Goal: Task Accomplishment & Management: Manage account settings

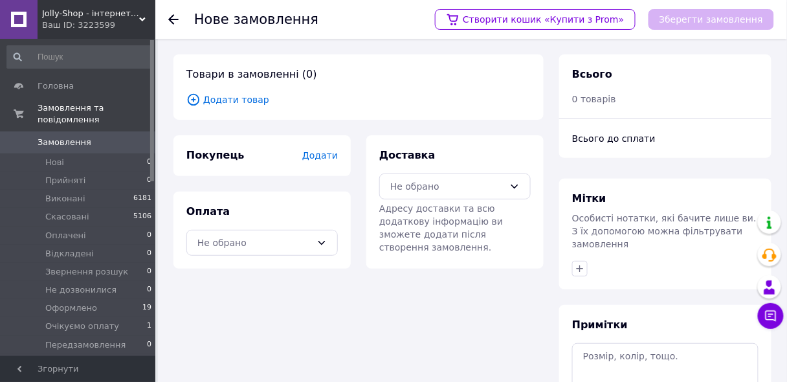
click at [319, 154] on span "Додати" at bounding box center [320, 155] width 36 height 10
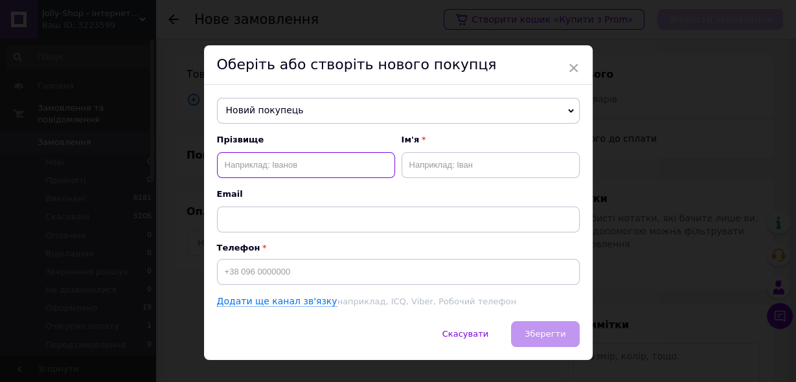
paste input "[PERSON_NAME]"
drag, startPoint x: 298, startPoint y: 160, endPoint x: 273, endPoint y: 162, distance: 25.3
click at [273, 162] on input "[PERSON_NAME]" at bounding box center [306, 165] width 178 height 26
type input "[PERSON_NAME]"
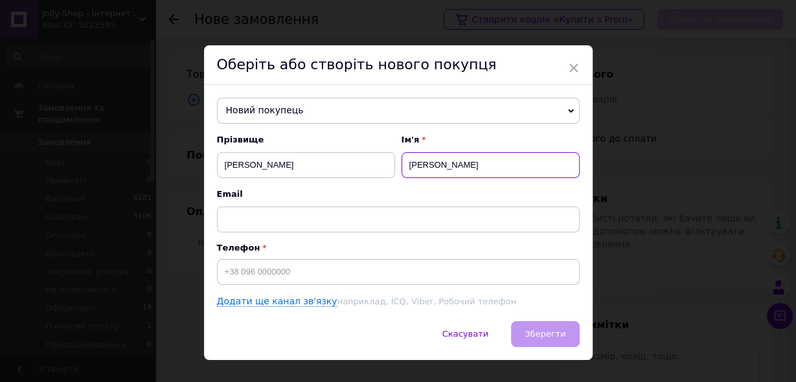
type input "[PERSON_NAME]"
click at [407, 190] on div "Прізвище [PERSON_NAME] Ім'я [PERSON_NAME]" at bounding box center [398, 183] width 363 height 98
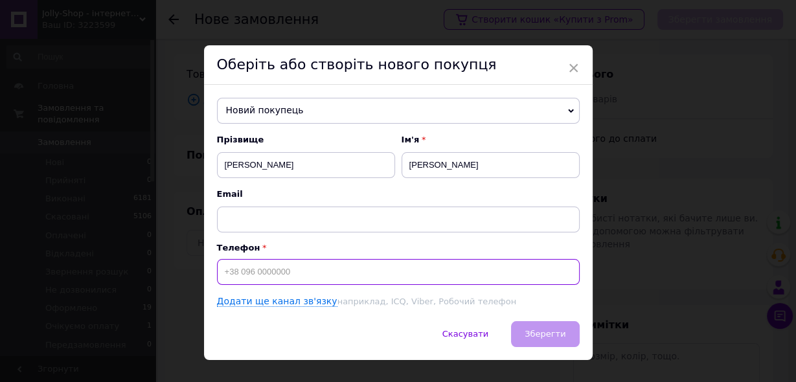
paste input "0991380828"
click at [222, 272] on input "0991380828" at bounding box center [398, 272] width 363 height 26
type input "[PHONE_NUMBER]"
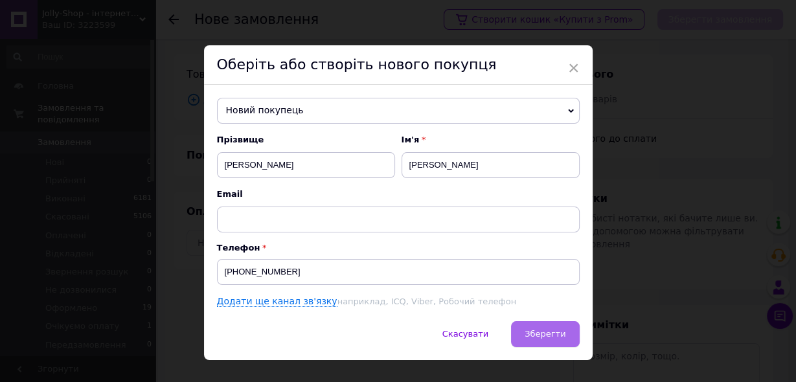
click at [528, 335] on button "Зберегти" at bounding box center [545, 334] width 68 height 26
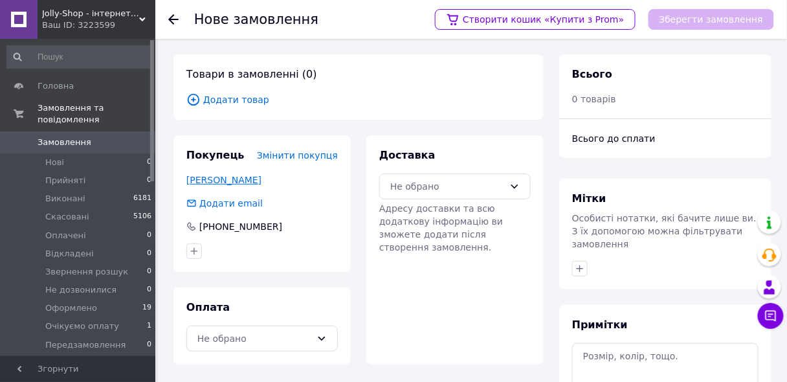
click at [232, 179] on link "[PERSON_NAME]" at bounding box center [223, 180] width 75 height 10
click at [74, 137] on span "Замовлення" at bounding box center [65, 143] width 54 height 12
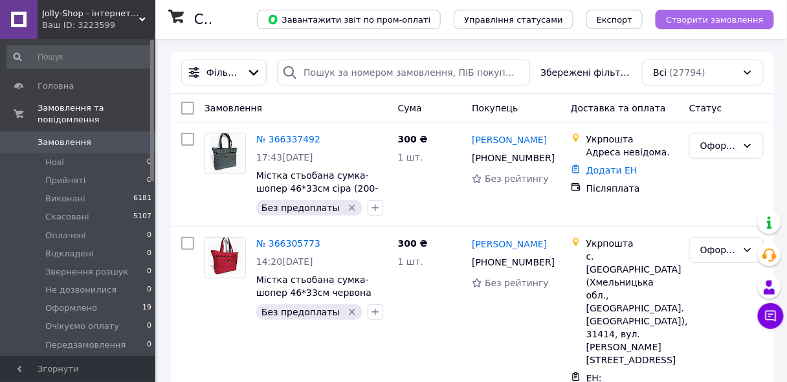
click at [690, 18] on span "Створити замовлення" at bounding box center [715, 20] width 98 height 10
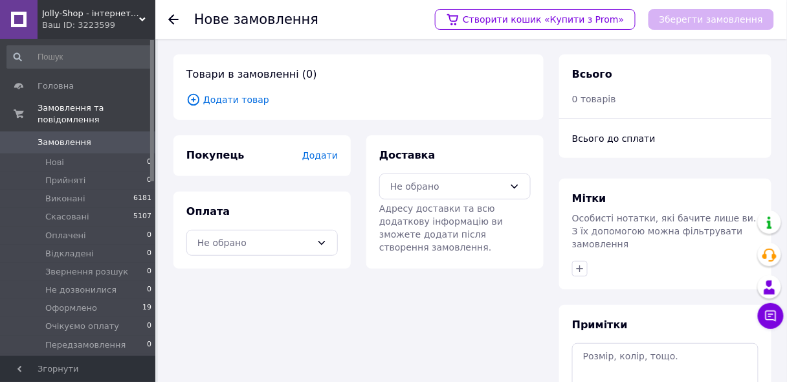
click at [327, 159] on span "Додати" at bounding box center [320, 155] width 36 height 10
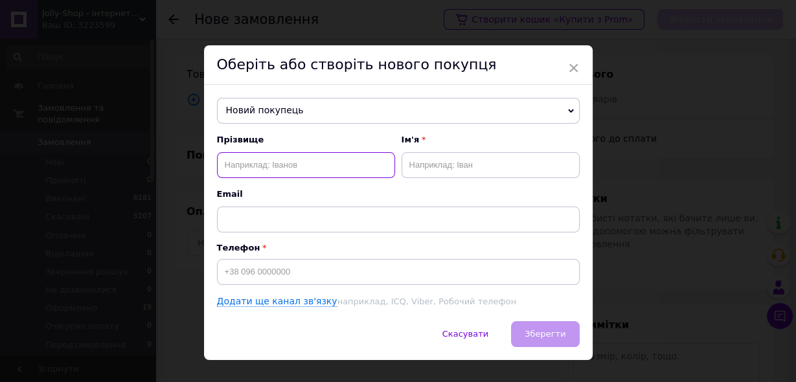
paste input "[PERSON_NAME] 0973637341"
drag, startPoint x: 300, startPoint y: 158, endPoint x: 267, endPoint y: 164, distance: 34.3
click at [267, 164] on input "[PERSON_NAME] 0973637341" at bounding box center [306, 165] width 178 height 26
type input "[PERSON_NAME] 0973637341"
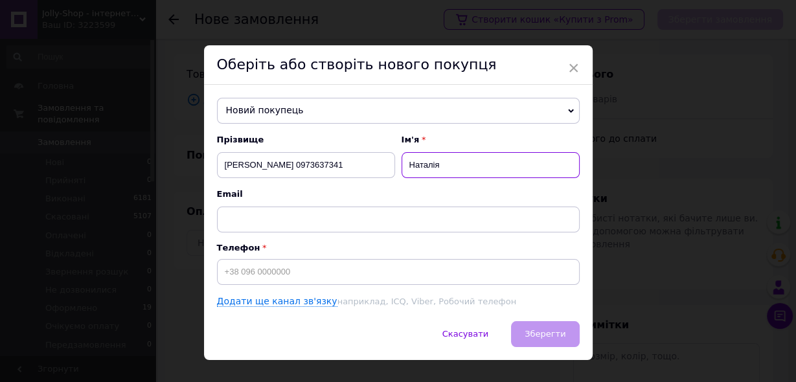
type input "Наталія"
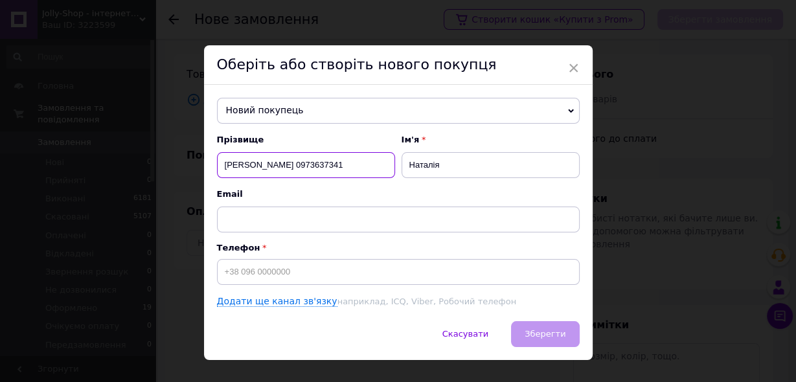
drag, startPoint x: 355, startPoint y: 159, endPoint x: 302, endPoint y: 163, distance: 53.3
click at [302, 163] on input "[PERSON_NAME] 0973637341" at bounding box center [306, 165] width 178 height 26
type input "[PERSON_NAME]"
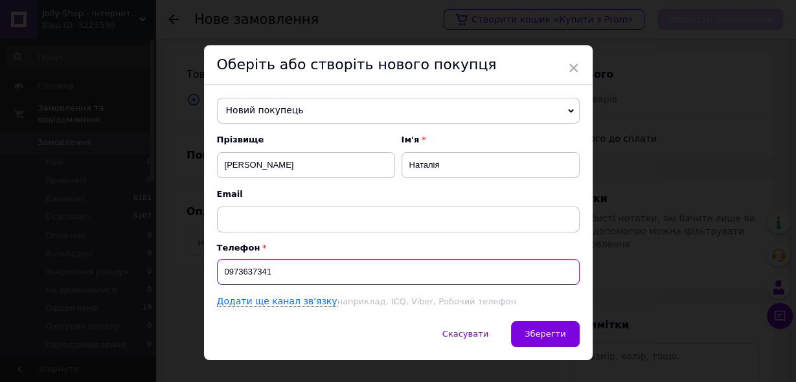
type input "0973637341"
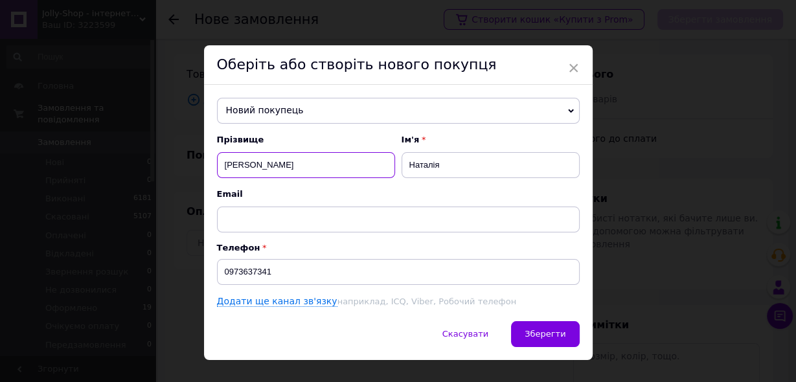
drag, startPoint x: 306, startPoint y: 161, endPoint x: 265, endPoint y: 170, distance: 41.8
click at [265, 170] on input "[PERSON_NAME]" at bounding box center [306, 165] width 178 height 26
type input "[PERSON_NAME]"
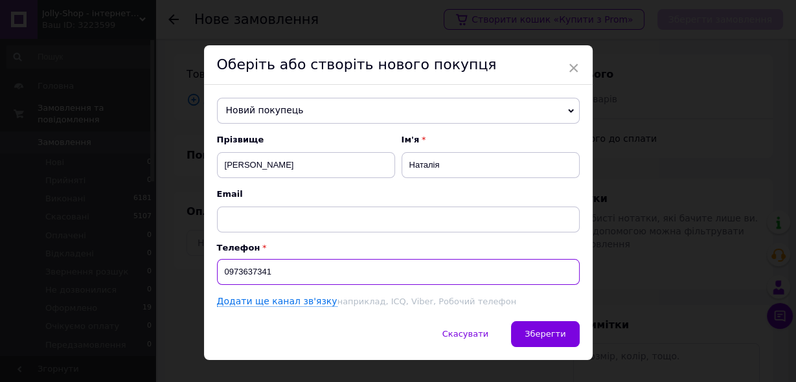
click at [219, 274] on input "0973637341" at bounding box center [398, 272] width 363 height 26
type input "[PHONE_NUMBER]"
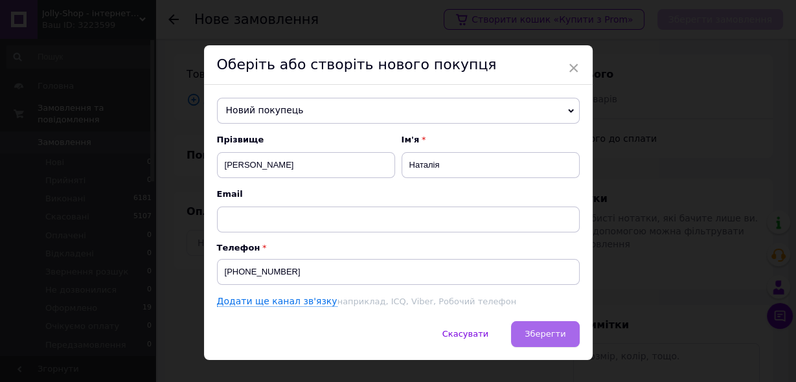
click at [535, 337] on span "Зберегти" at bounding box center [544, 334] width 41 height 10
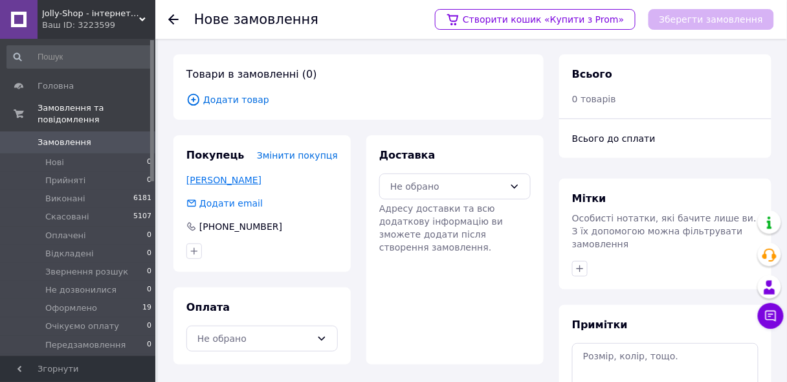
click at [214, 182] on link "[PERSON_NAME]" at bounding box center [223, 180] width 75 height 10
click at [65, 137] on span "Замовлення" at bounding box center [65, 143] width 54 height 12
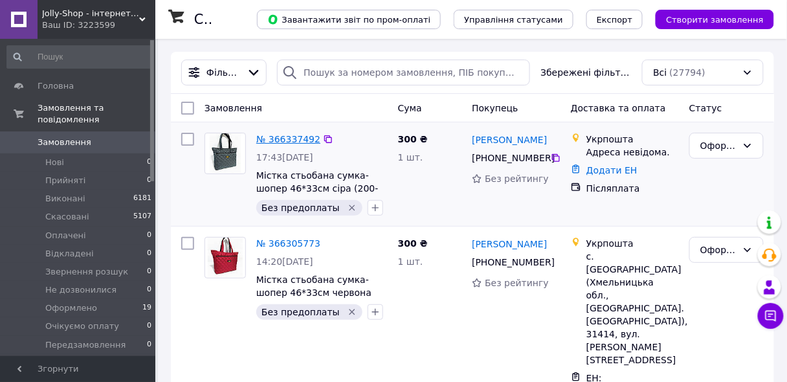
click at [285, 140] on link "№ 366337492" at bounding box center [288, 139] width 64 height 10
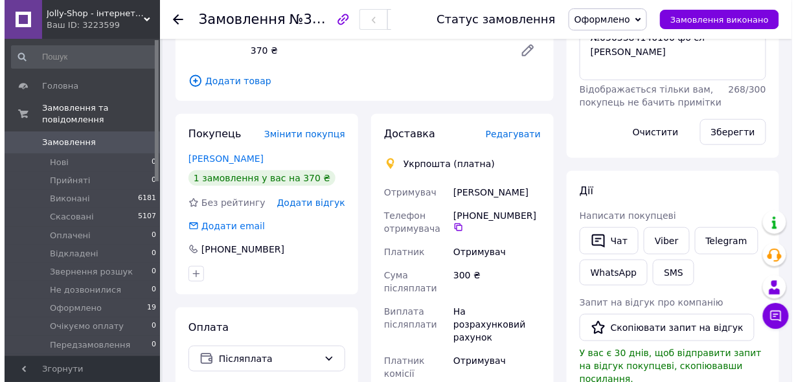
scroll to position [259, 0]
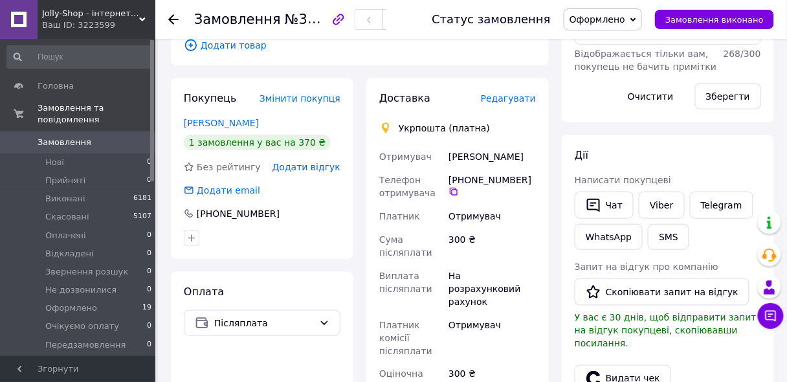
click at [511, 93] on span "Редагувати" at bounding box center [508, 98] width 55 height 10
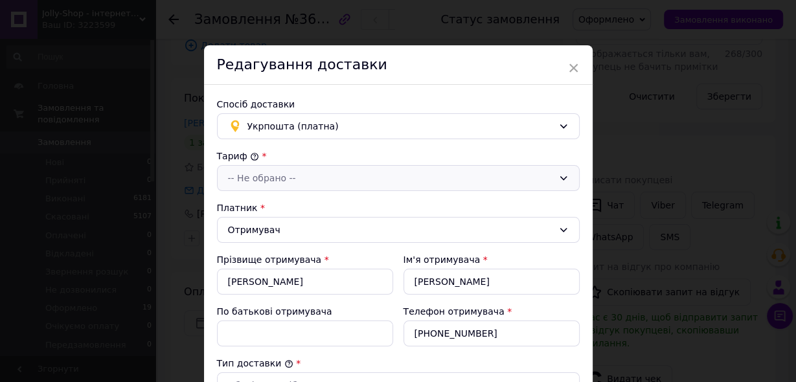
drag, startPoint x: 258, startPoint y: 173, endPoint x: 260, endPoint y: 186, distance: 13.7
click at [258, 172] on div "-- Не обрано --" at bounding box center [390, 178] width 325 height 14
click at [252, 206] on li "Стандарт" at bounding box center [396, 204] width 361 height 23
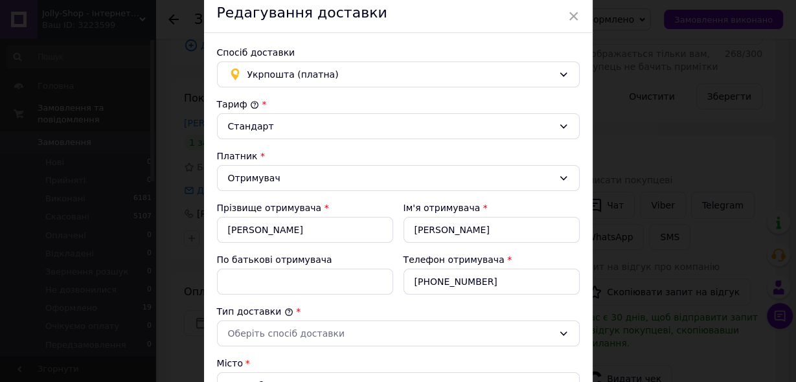
scroll to position [155, 0]
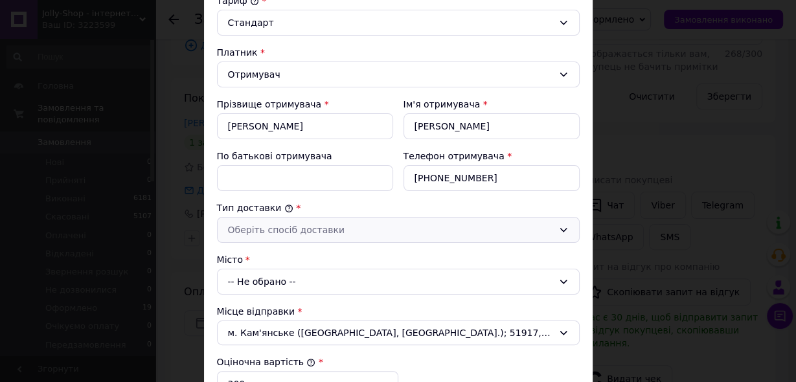
click at [271, 228] on div "Оберіть спосіб доставки" at bounding box center [390, 230] width 325 height 14
click at [266, 251] on li "Склад - склад" at bounding box center [396, 254] width 361 height 23
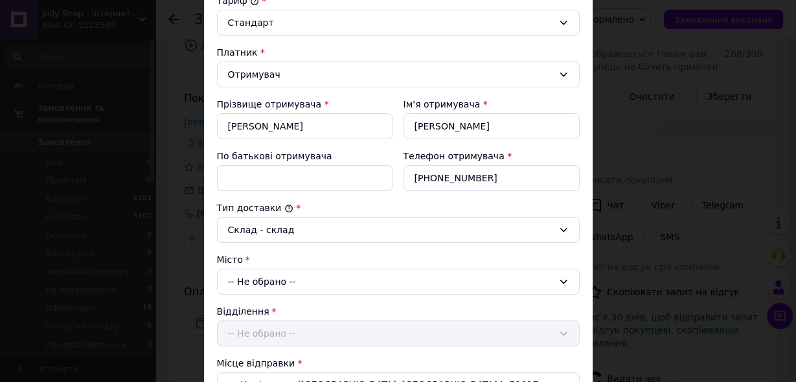
click at [248, 278] on div "-- Не обрано --" at bounding box center [398, 282] width 363 height 26
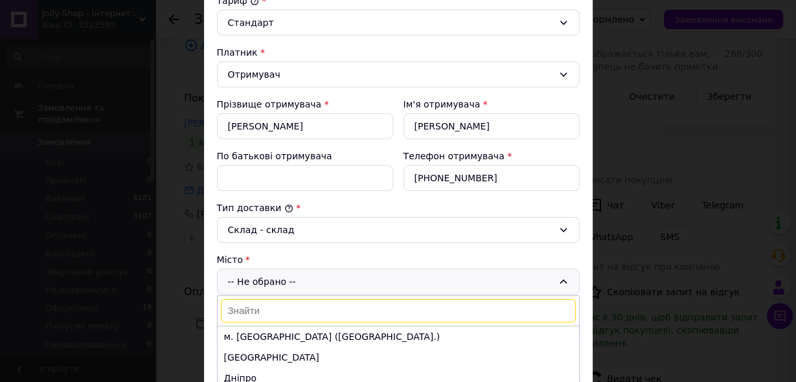
click at [242, 305] on input at bounding box center [398, 310] width 355 height 23
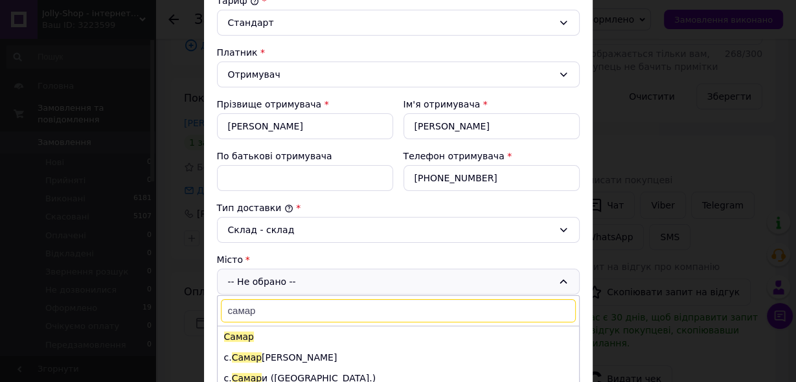
scroll to position [259, 0]
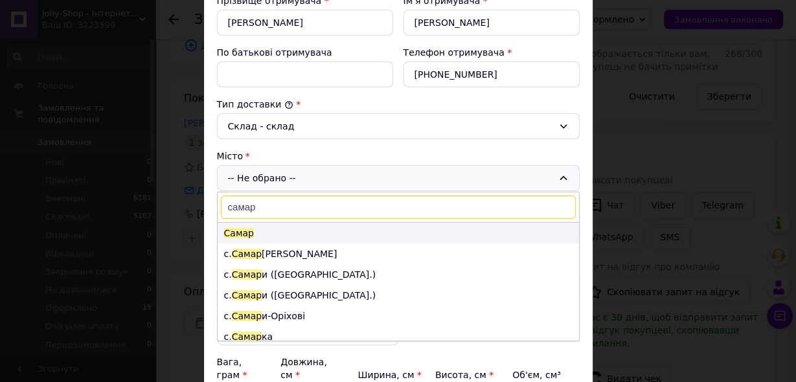
type input "самар"
click at [239, 229] on span "Самар" at bounding box center [239, 233] width 30 height 10
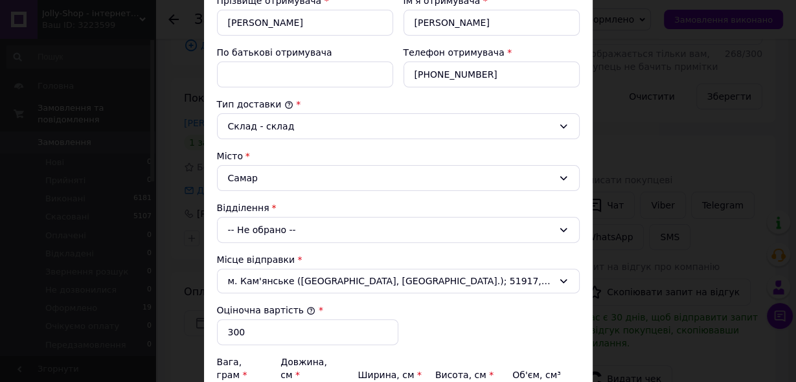
click at [248, 227] on div "-- Не обрано --" at bounding box center [398, 230] width 363 height 26
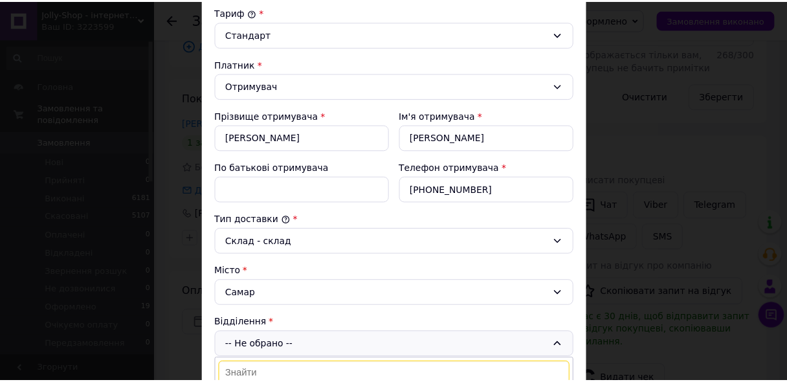
scroll to position [0, 0]
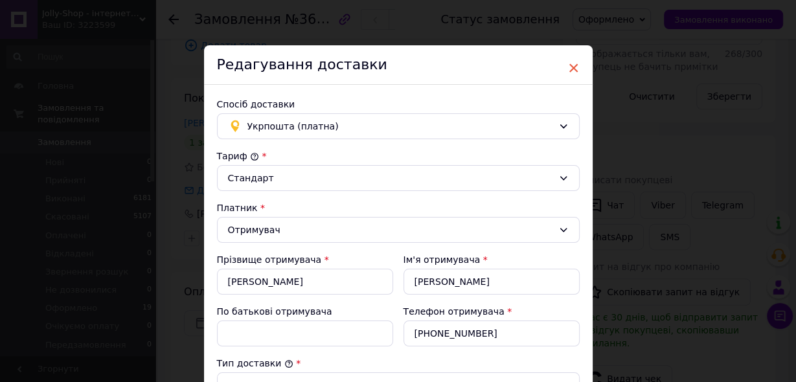
click at [570, 67] on span "×" at bounding box center [574, 68] width 12 height 22
